Goal: Task Accomplishment & Management: Complete application form

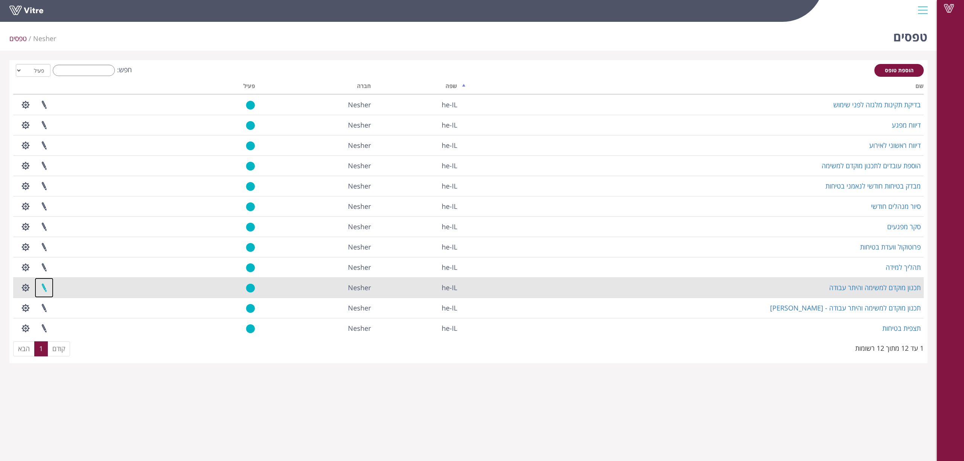
click at [43, 287] on link at bounding box center [44, 288] width 19 height 20
click at [21, 291] on button "button" at bounding box center [25, 288] width 19 height 20
click at [22, 290] on button "button" at bounding box center [25, 288] width 19 height 20
click at [24, 287] on button "button" at bounding box center [25, 288] width 19 height 20
click at [877, 285] on link "תכנון מוקדם למשימה והיתר עבודה" at bounding box center [875, 287] width 92 height 9
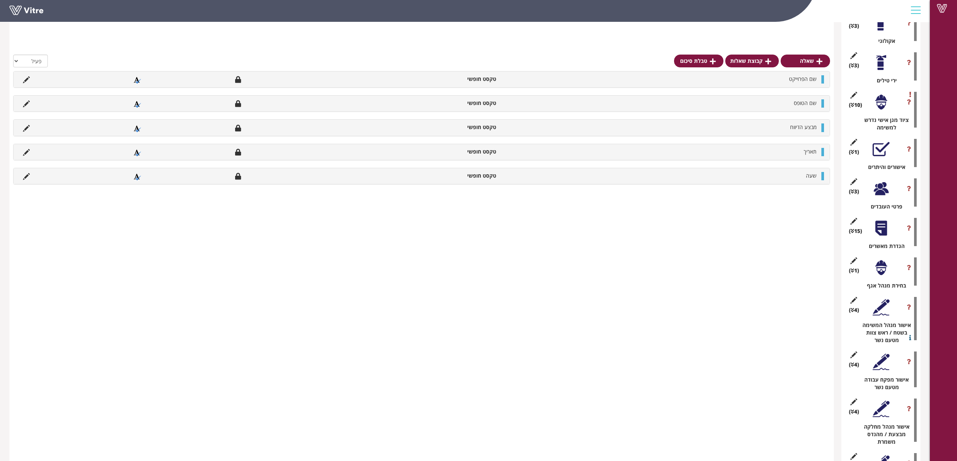
scroll to position [936, 0]
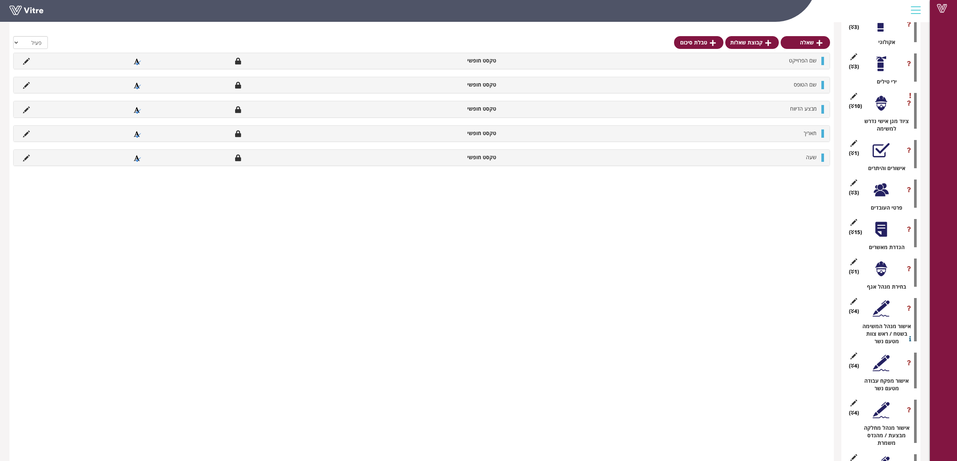
click at [875, 221] on div at bounding box center [880, 229] width 17 height 17
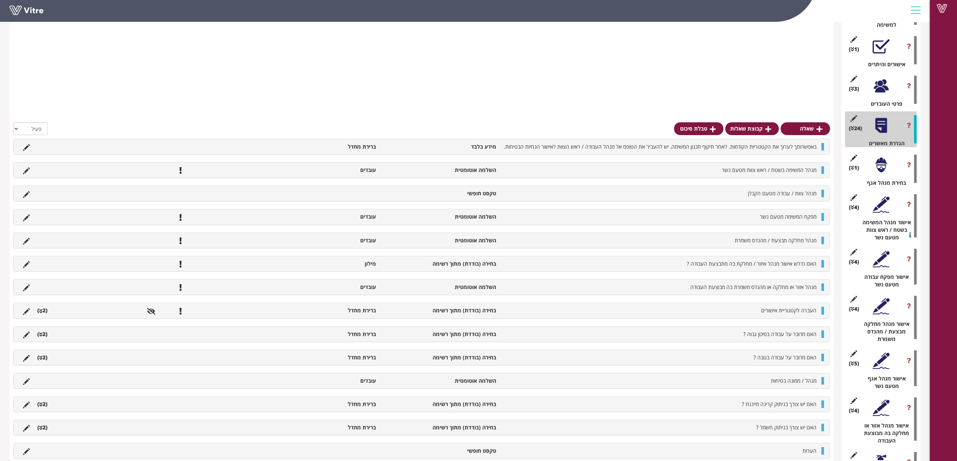
scroll to position [1137, 0]
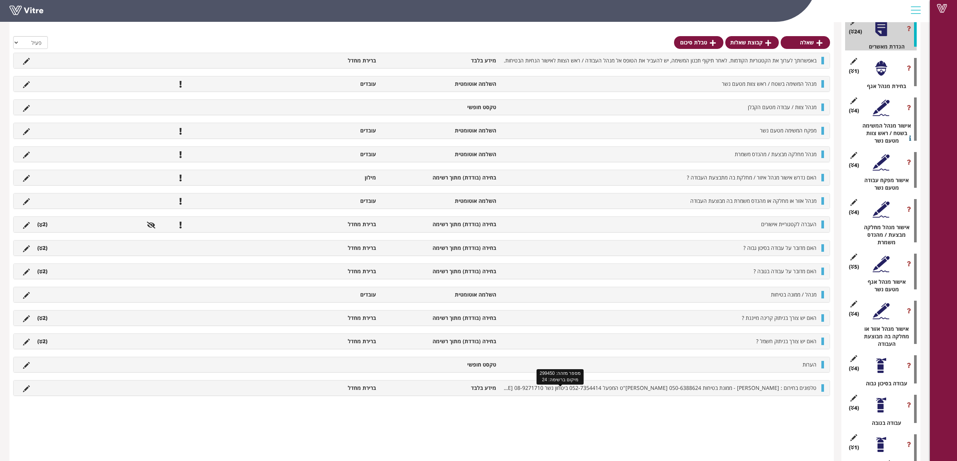
click at [730, 387] on span "טלפונים בחירום : איילת צימרמן - ממונת בטיחות 050-6388624 מוחמד אבו נאדי - קב"ט …" at bounding box center [502, 388] width 629 height 7
click at [730, 392] on span "טלפונים בחירום : איילת צימרמן - ממונת בטיחות 050-6388624 מוחמד אבו נאדי - קב"ט …" at bounding box center [502, 388] width 629 height 7
click at [323, 387] on li "ברירת מחדל" at bounding box center [320, 389] width 120 height 8
click at [26, 391] on icon at bounding box center [26, 389] width 7 height 7
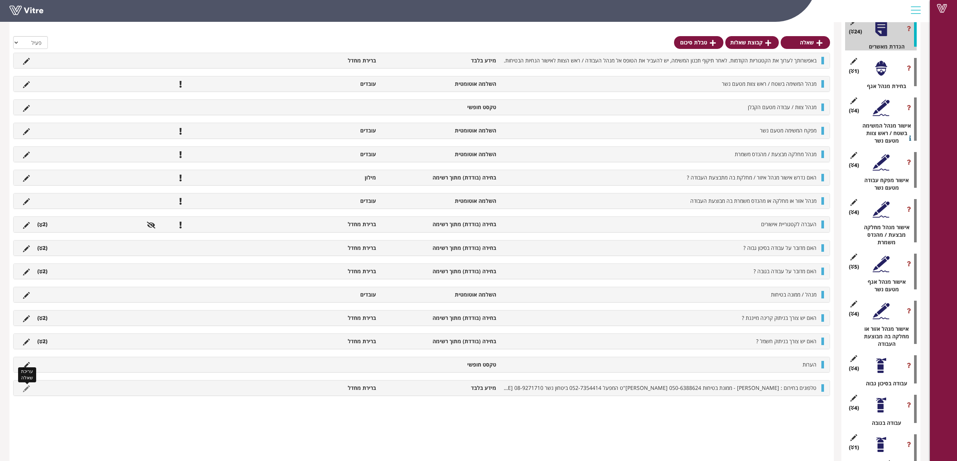
click at [26, 392] on icon at bounding box center [26, 389] width 7 height 7
click at [29, 391] on icon at bounding box center [26, 389] width 7 height 7
click at [26, 367] on icon at bounding box center [26, 365] width 7 height 7
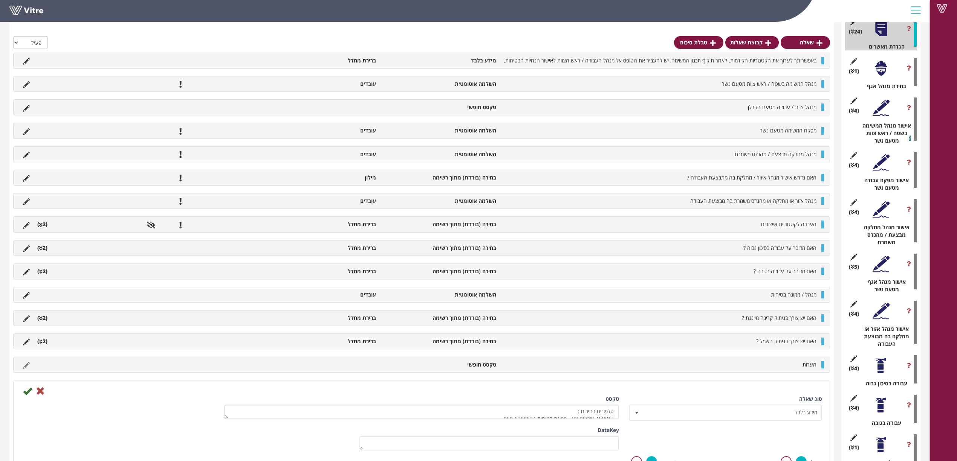
click at [432, 279] on div "האם מדובר על עבודה בגובה ? בחירה (בודדת) מתוך רשימה ברירת מחדל (2 ) תשובה כן לא" at bounding box center [421, 272] width 817 height 16
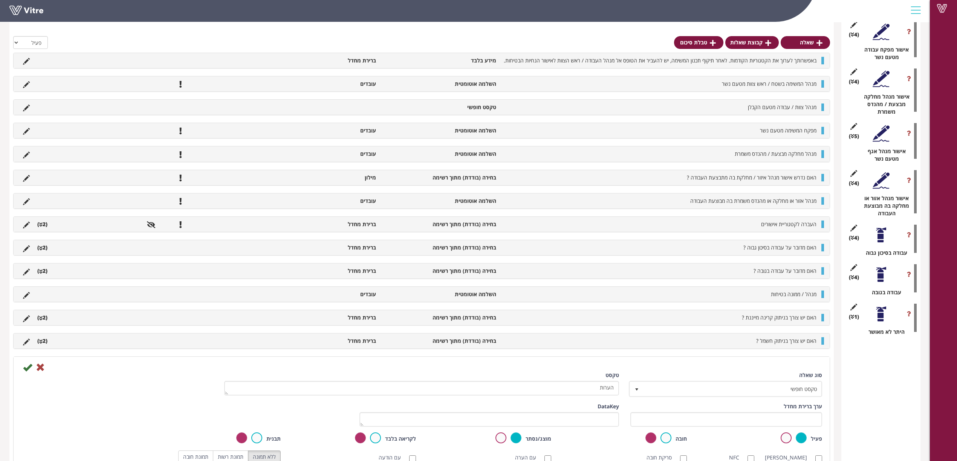
click at [441, 288] on div "באפשרותך לערוך את הקטגוריות הקודמות. לאחר תיקוף תכנון המשימה, יש להעביר את הטופ…" at bounding box center [421, 323] width 817 height 541
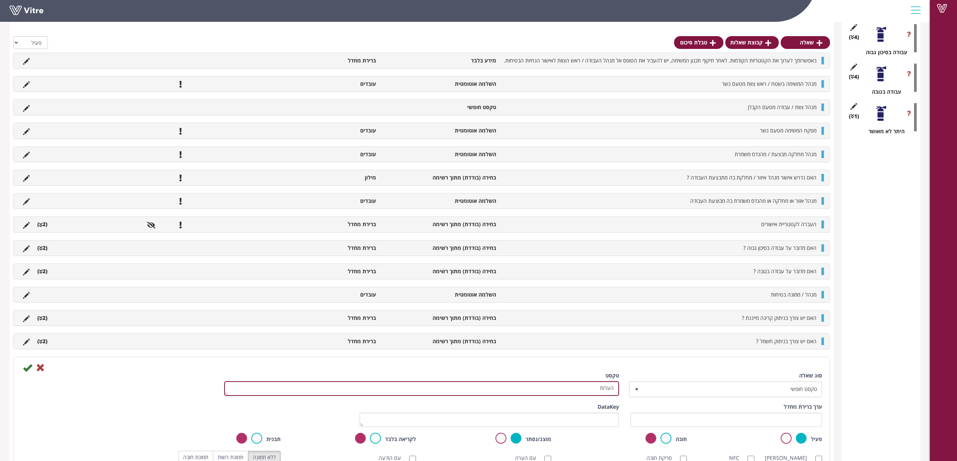
click at [592, 391] on textarea "הערות" at bounding box center [421, 389] width 395 height 15
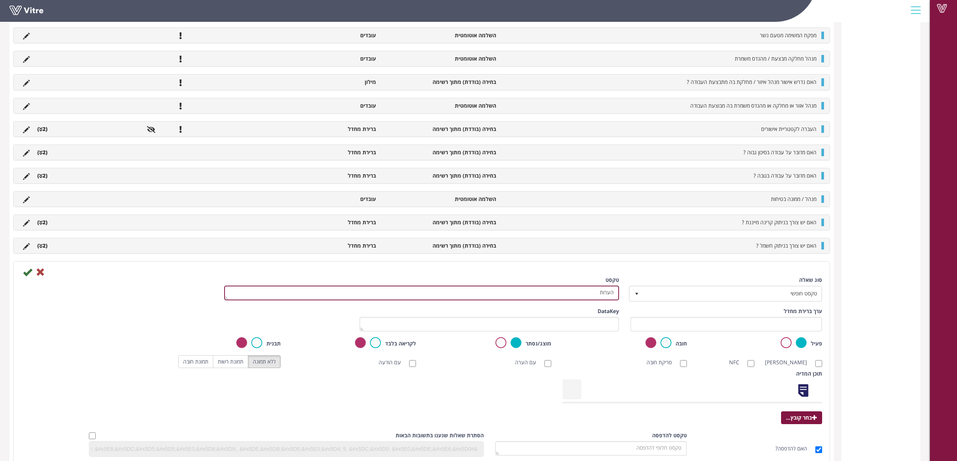
scroll to position [1661, 0]
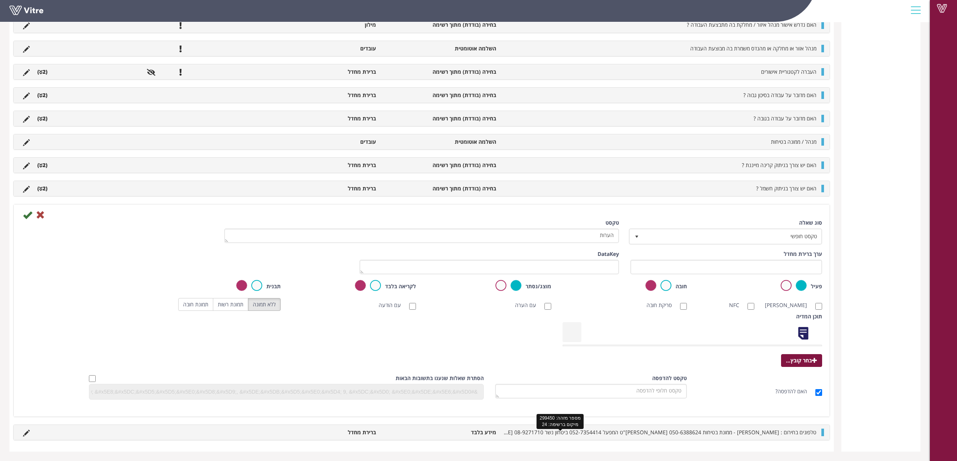
click at [695, 430] on span "טלפונים בחירום : איילת צימרמן - ממונת בטיחות 050-6388624 מוחמד אבו נאדי - קב"ט …" at bounding box center [502, 432] width 629 height 7
click at [42, 212] on icon at bounding box center [40, 215] width 9 height 9
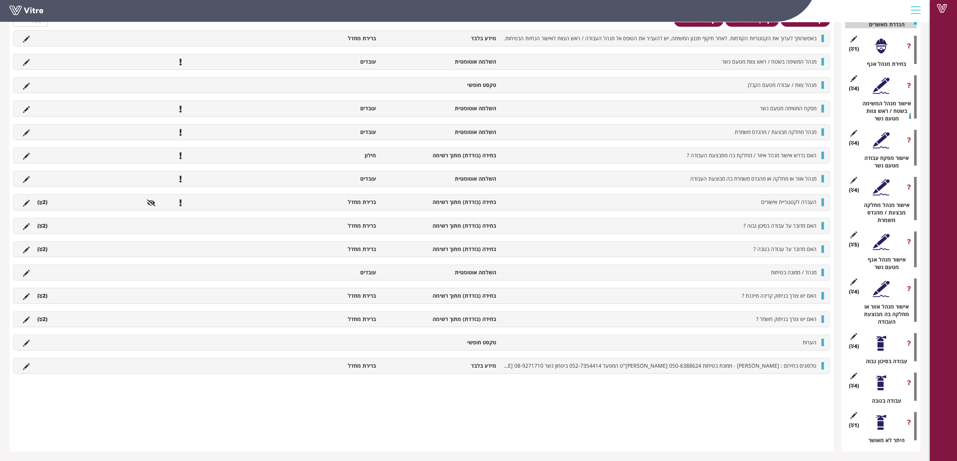
scroll to position [1137, 0]
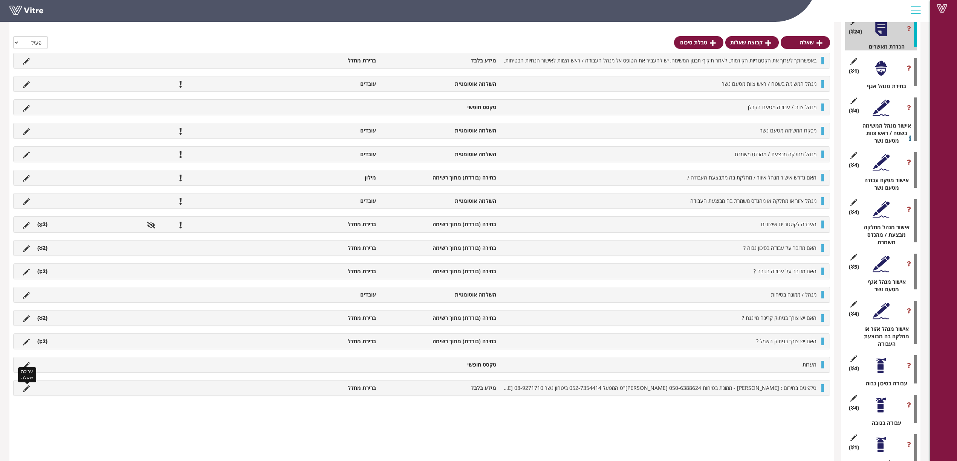
click at [25, 392] on icon at bounding box center [26, 389] width 7 height 7
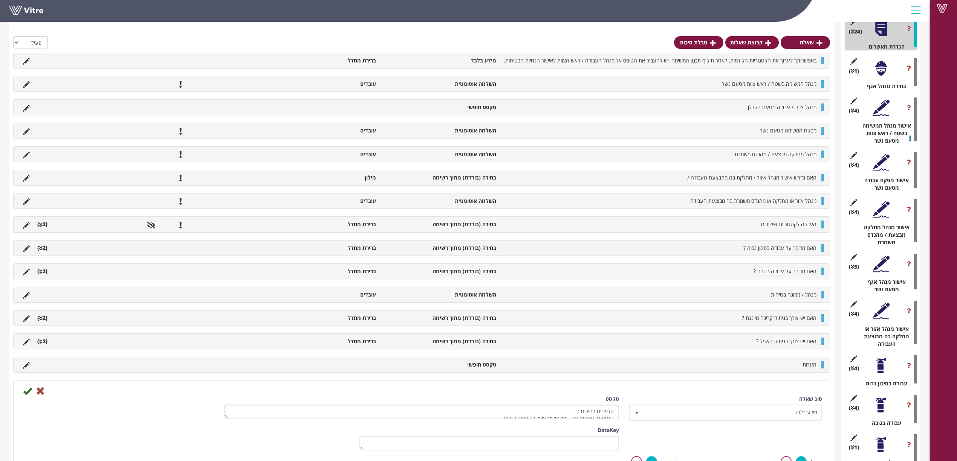
scroll to position [1528, 0]
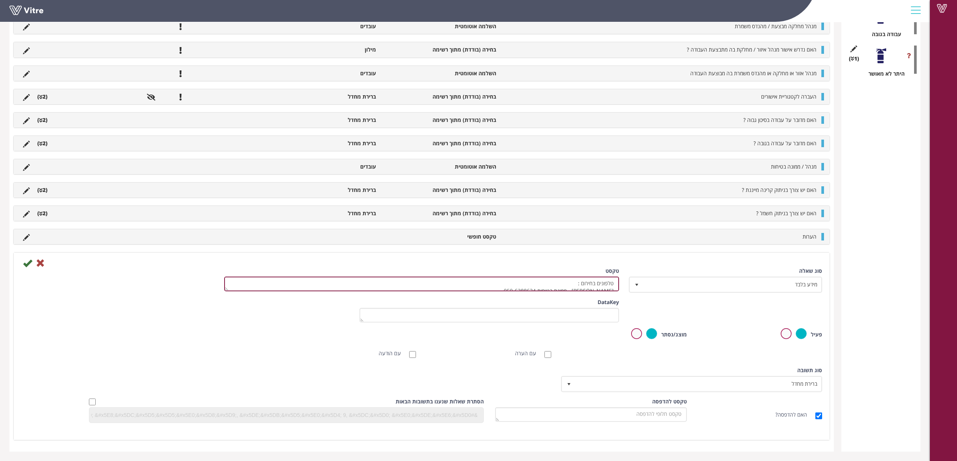
click at [531, 288] on textarea "טלפונים בחירום : איילת צימרמן - ממונת בטיחות 050-6388624 מוחמד אבו נאדי - קב"ט …" at bounding box center [421, 284] width 395 height 15
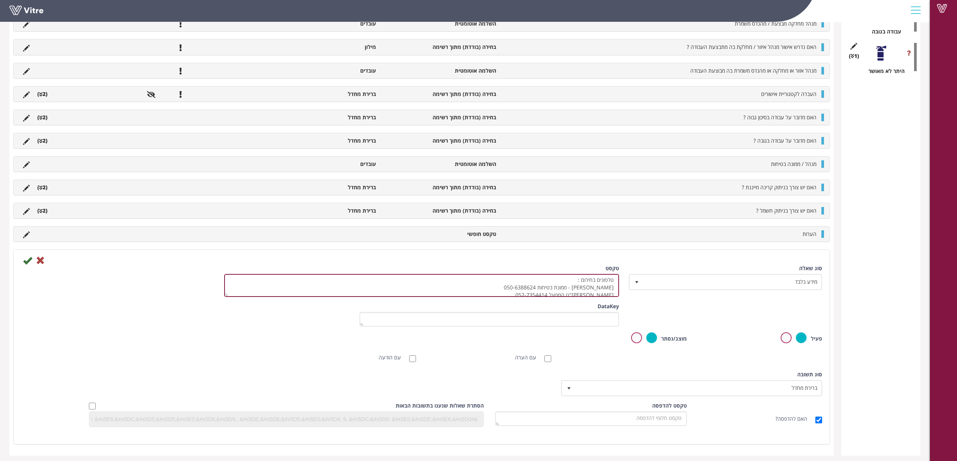
scroll to position [0, 0]
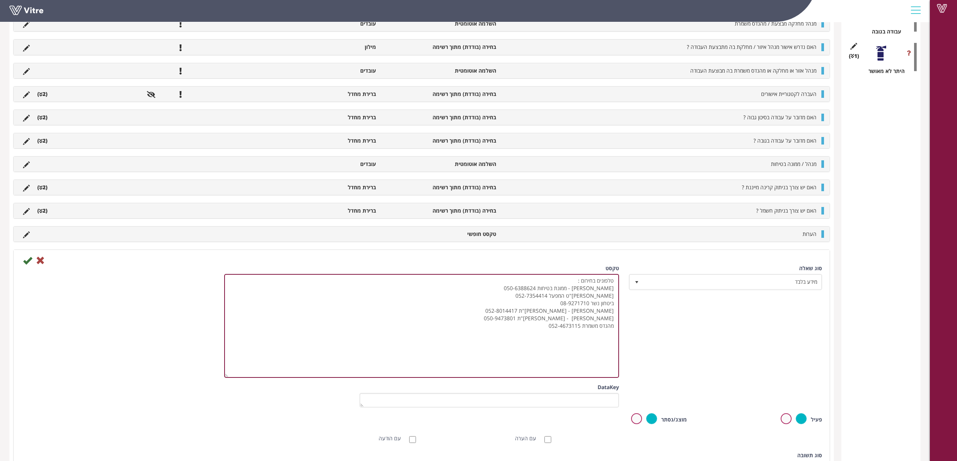
drag, startPoint x: 226, startPoint y: 289, endPoint x: 188, endPoint y: 378, distance: 97.2
click at [188, 378] on div "סוג שאלה מידע בלבד 24 טקסט טלפונים בחירום : איילת צימרמן - ממונת בטיחות 050-638…" at bounding box center [421, 324] width 812 height 119
click at [530, 329] on textarea "טלפונים בחירום : איילת צימרמן - ממונת בטיחות 050-6388624 מוחמד אבו נאדי - קב"ט …" at bounding box center [421, 326] width 395 height 104
click at [490, 289] on textarea "טלפונים בחירום : איילת צימרמן - ממונת בטיחות 050-6388624 מוחמד אבו נאדי - קב"ט …" at bounding box center [421, 326] width 395 height 104
click at [582, 299] on textarea "טלפונים בחירום : איילת צימרמן - ממונת בטיחות 050-6388624 מוחמד אבו נאדי - קב"ט …" at bounding box center [421, 326] width 395 height 104
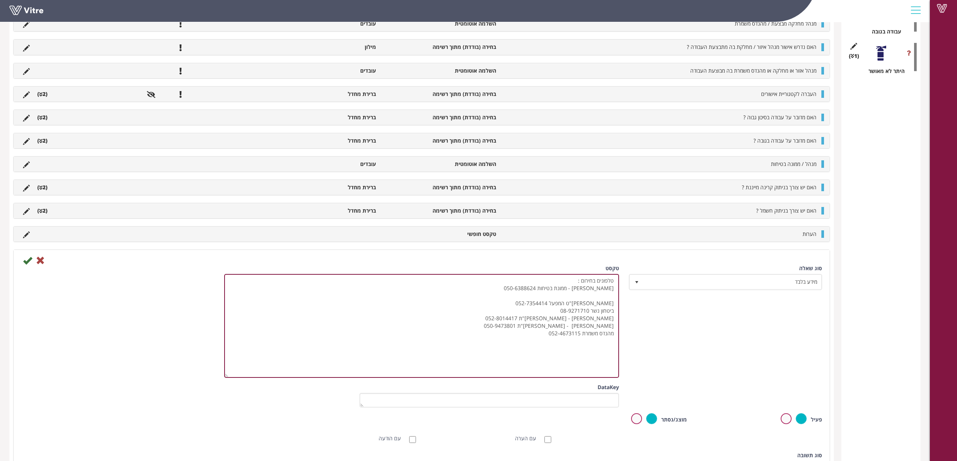
paste textarea "סמיח"
click at [592, 296] on textarea "טלפונים בחירום : איילת צימרמן - ממונת בטיחות 050-6388624 מוחמד אבו נאדי - קב"ט …" at bounding box center [421, 326] width 395 height 104
paste textarea "אבו זאיד"
click at [536, 298] on textarea "טלפונים בחירום : איילת צימרמן - ממונת בטיחות 050-6388624 מוחמד אבו נאדי - קב"ט …" at bounding box center [421, 326] width 395 height 104
paste textarea "0507396785"
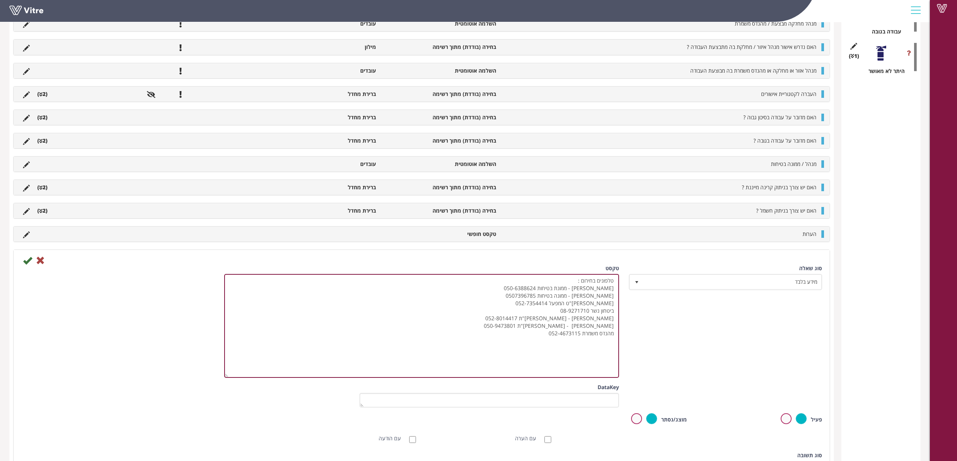
click at [528, 299] on textarea "טלפונים בחירום : איילת צימרמן - ממונת בטיחות 050-6388624 מוחמד אבו נאדי - קב"ט …" at bounding box center [421, 326] width 395 height 104
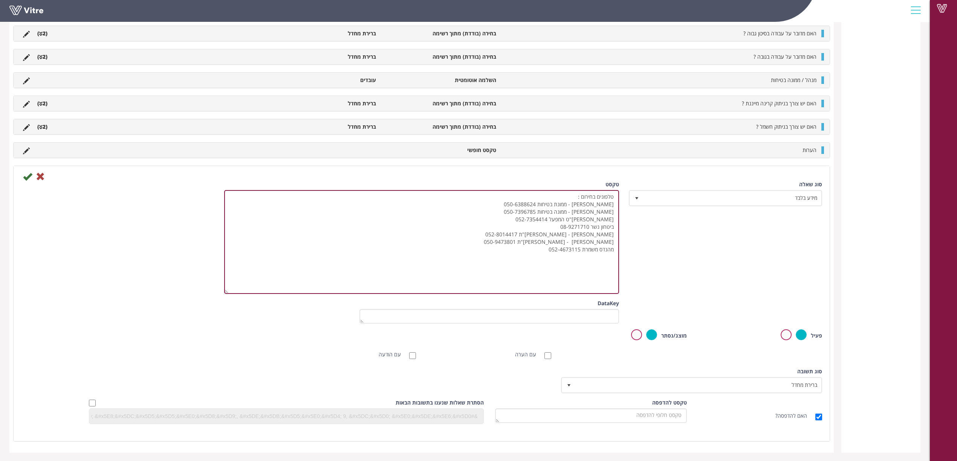
scroll to position [1617, 0]
type textarea "טלפונים בחירום : איילת צימרמן - ממונת בטיחות 050-6388624 סמיח אבו זאיד - ממונה …"
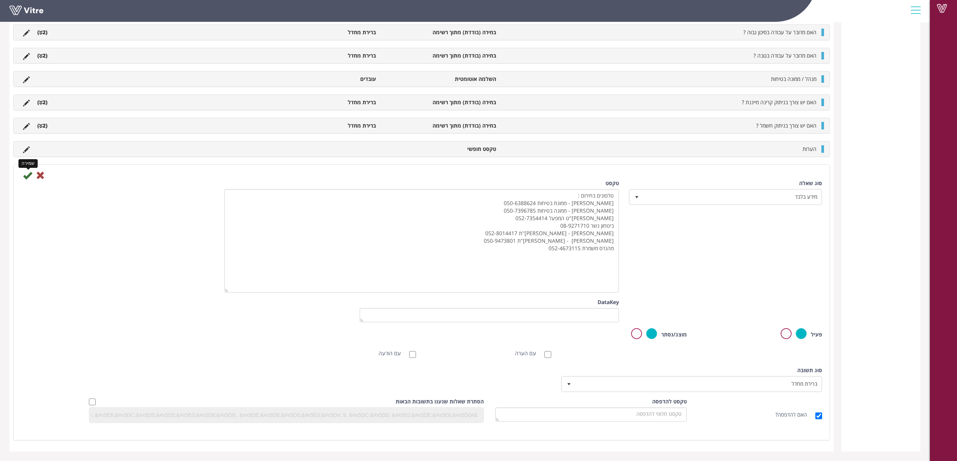
click at [26, 178] on icon at bounding box center [27, 175] width 9 height 9
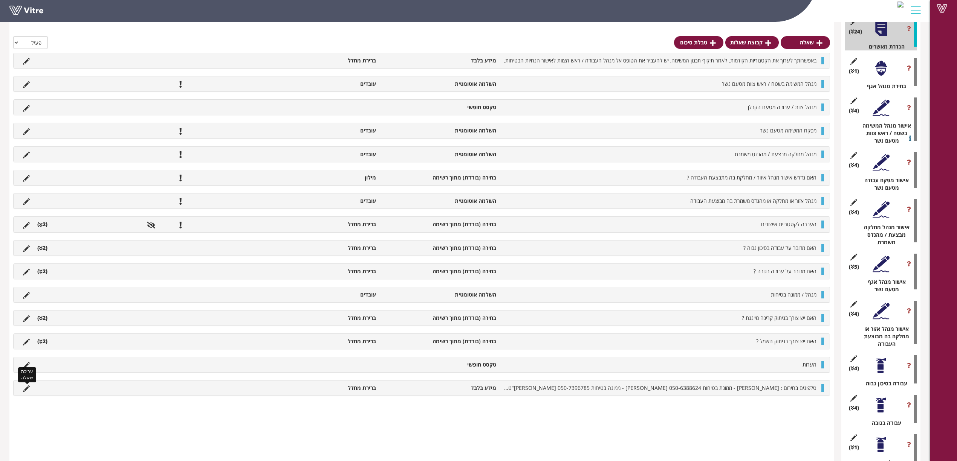
click at [26, 392] on icon at bounding box center [26, 389] width 7 height 7
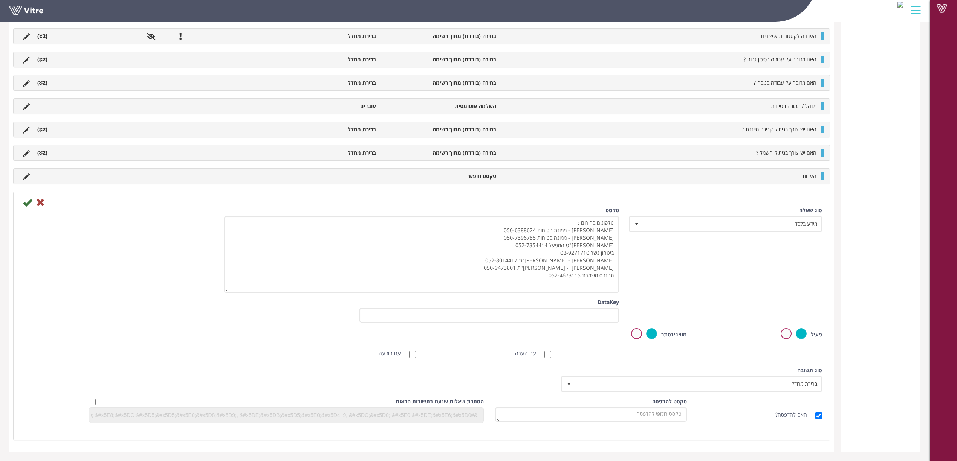
scroll to position [1602, 0]
drag, startPoint x: 227, startPoint y: 289, endPoint x: 216, endPoint y: 364, distance: 76.2
click at [216, 364] on div "סוג שאלה מידע בלבד 24 טקסט טלפונים בחירום : איילת צימרמן - ממונת בטיחות 050-638…" at bounding box center [421, 318] width 801 height 222
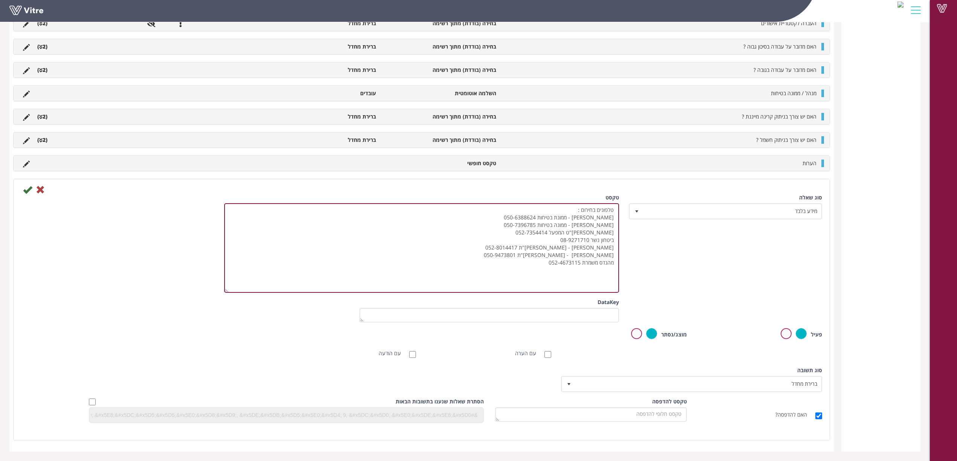
drag, startPoint x: 585, startPoint y: 225, endPoint x: 635, endPoint y: 223, distance: 50.5
click at [635, 223] on div "סוג שאלה מידע בלבד 24 טקסט טלפונים בחירום : איילת צימרמן - ממונת בטיחות 050-638…" at bounding box center [421, 246] width 812 height 105
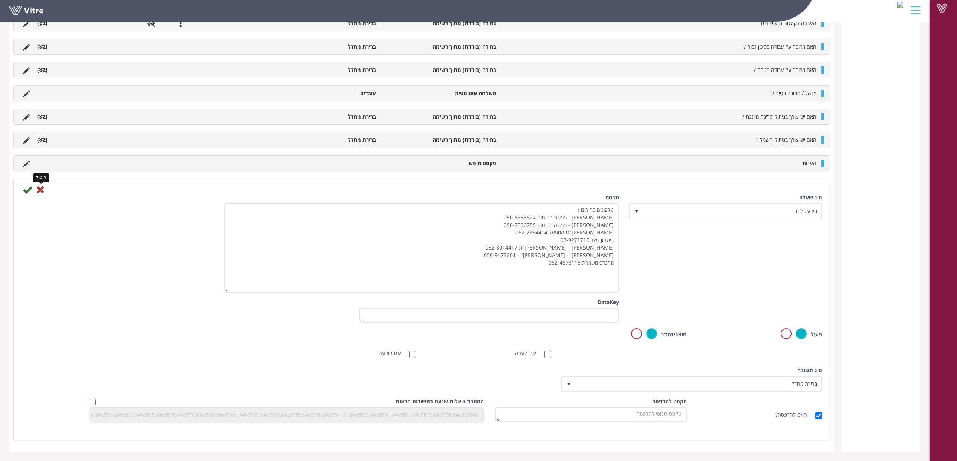
click at [43, 192] on icon at bounding box center [40, 189] width 9 height 9
